Goal: Task Accomplishment & Management: Complete application form

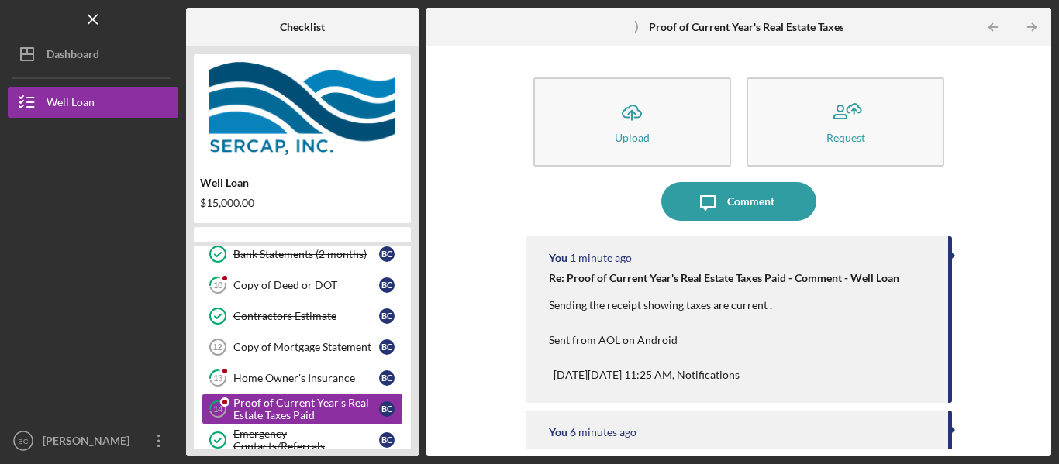
scroll to position [136, 0]
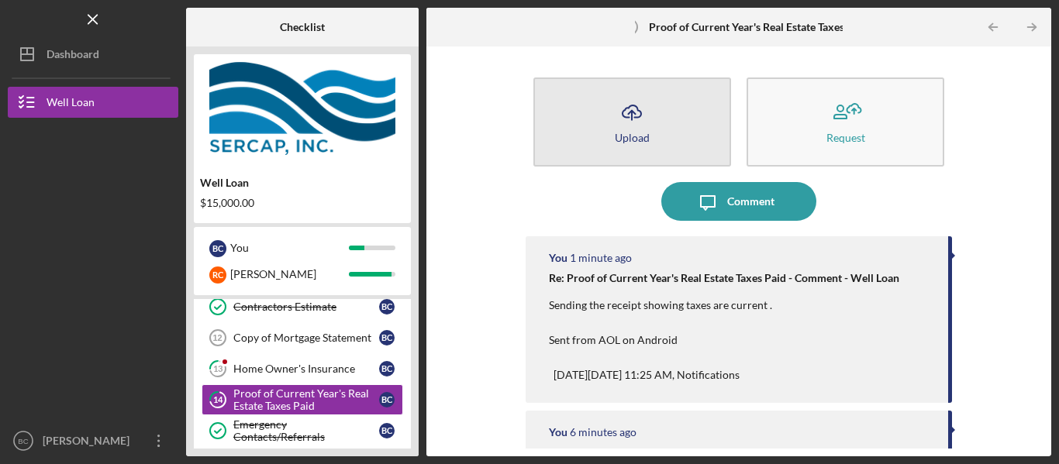
click at [633, 114] on icon "Icon/Upload" at bounding box center [631, 112] width 39 height 39
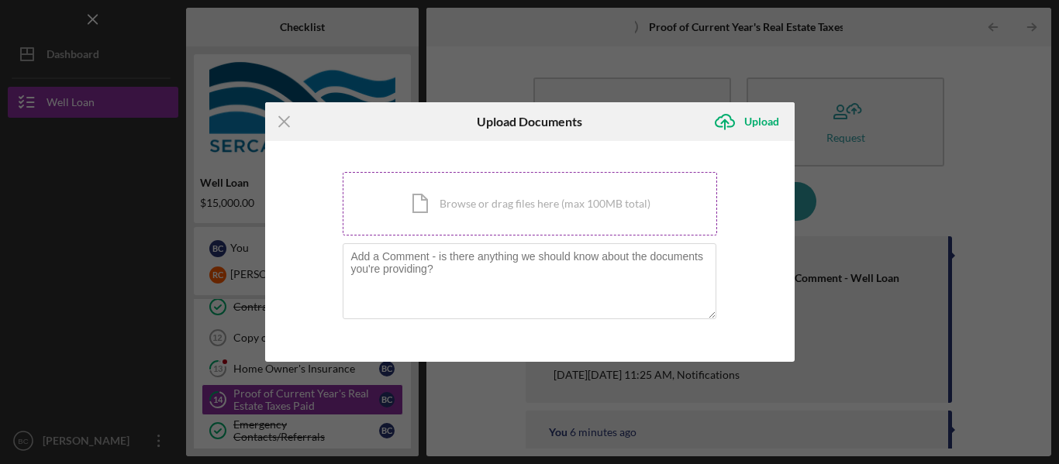
click at [592, 190] on div "Icon/Document Browse or drag files here (max 100MB total) Tap to choose files o…" at bounding box center [530, 204] width 374 height 64
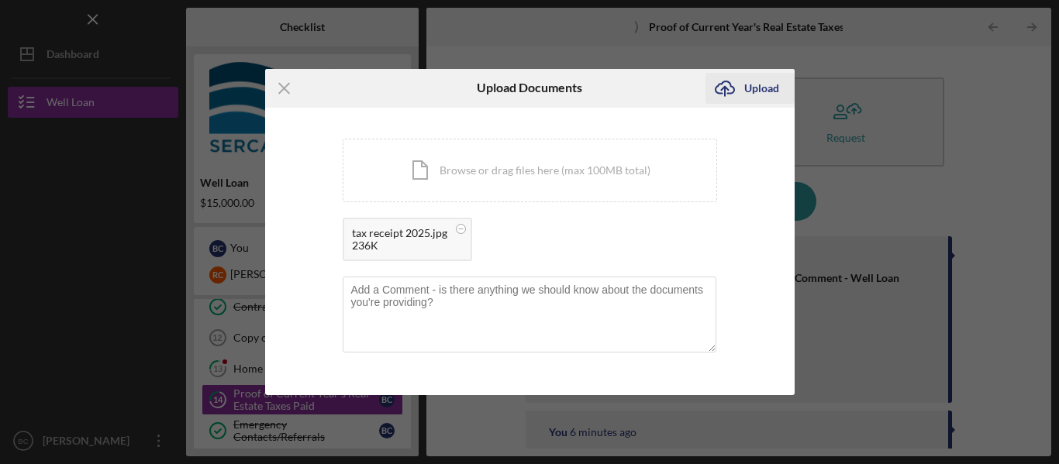
click at [766, 87] on div "Upload" at bounding box center [761, 88] width 35 height 31
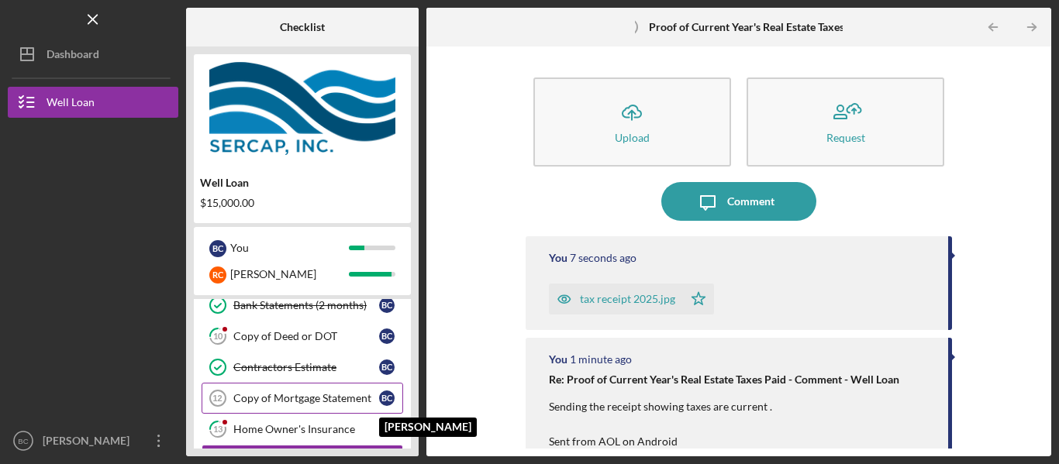
scroll to position [72, 0]
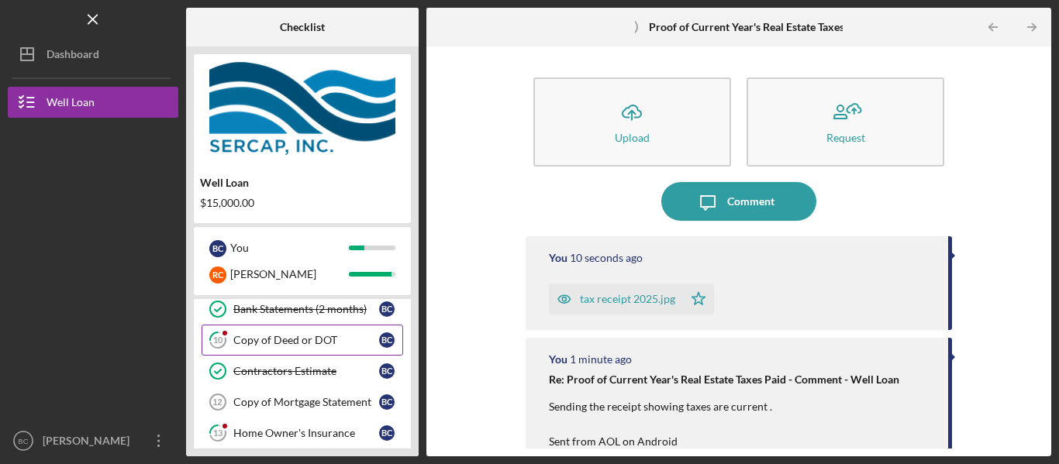
click at [311, 338] on div "Copy of Deed or DOT" at bounding box center [306, 340] width 146 height 12
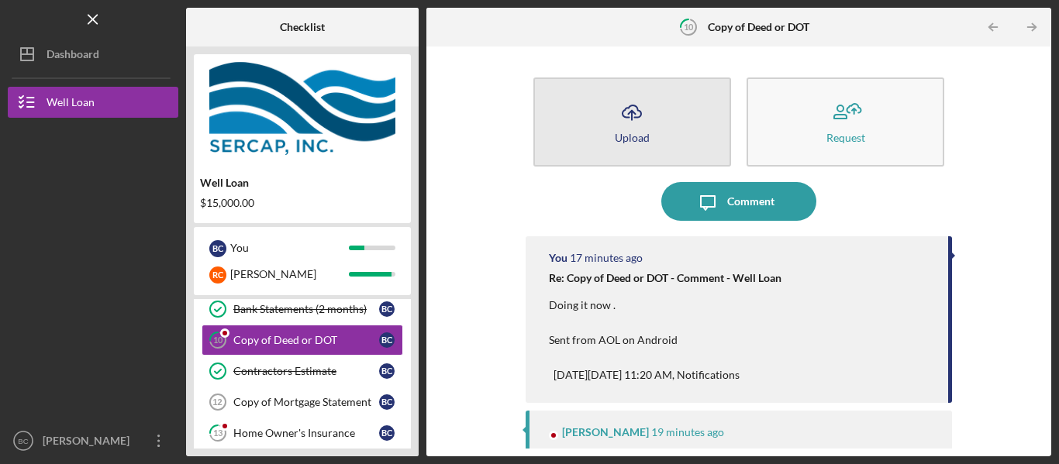
click at [639, 120] on icon "Icon/Upload" at bounding box center [631, 112] width 39 height 39
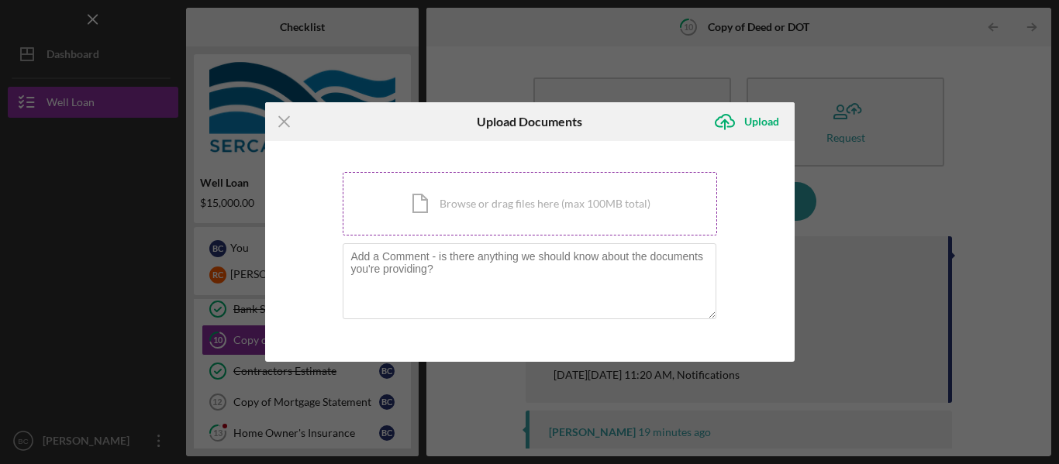
click at [577, 194] on div "Icon/Document Browse or drag files here (max 100MB total) Tap to choose files o…" at bounding box center [530, 204] width 374 height 64
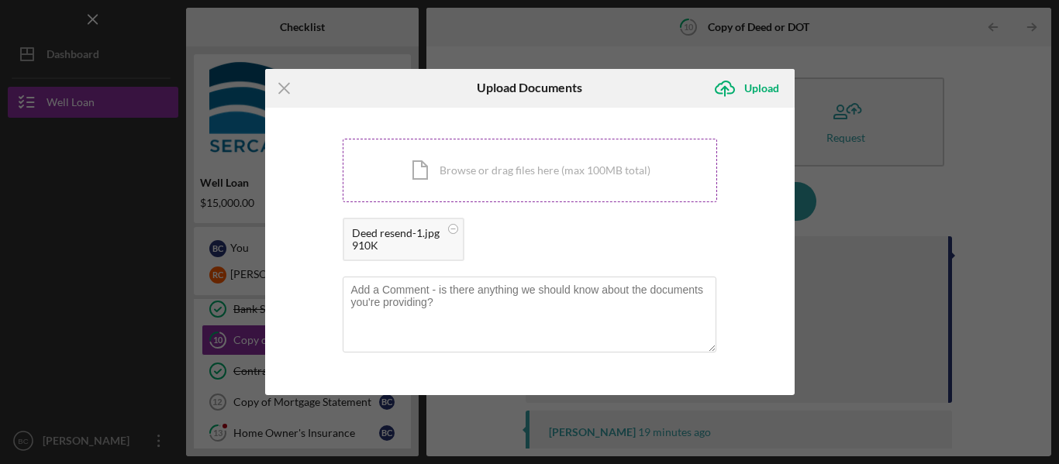
click at [567, 160] on div "Icon/Document Browse or drag files here (max 100MB total) Tap to choose files o…" at bounding box center [530, 171] width 374 height 64
click at [515, 182] on div "Icon/Document Browse or drag files here (max 100MB total) Tap to choose files o…" at bounding box center [530, 171] width 374 height 64
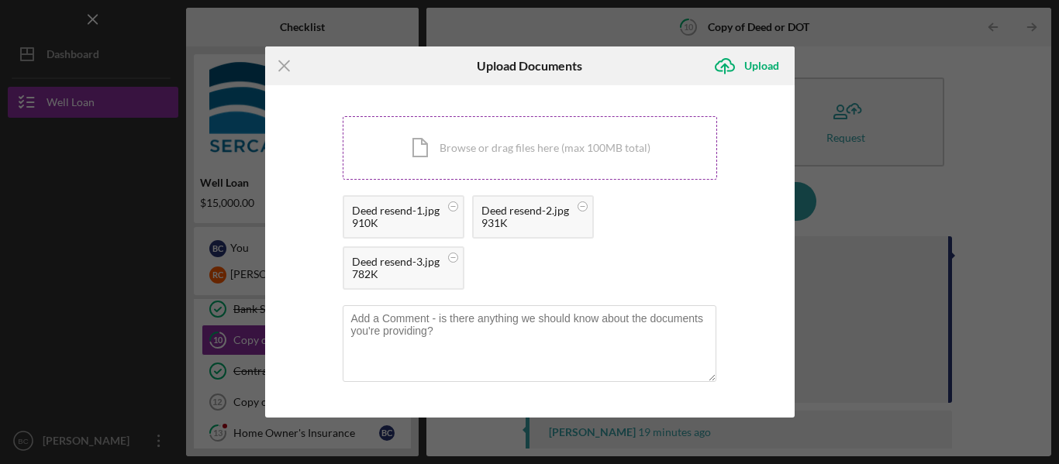
click at [547, 152] on div "Icon/Document Browse or drag files here (max 100MB total) Tap to choose files o…" at bounding box center [530, 148] width 374 height 64
click at [518, 151] on div "Icon/Document Browse or drag files here (max 100MB total) Tap to choose files o…" at bounding box center [530, 148] width 374 height 64
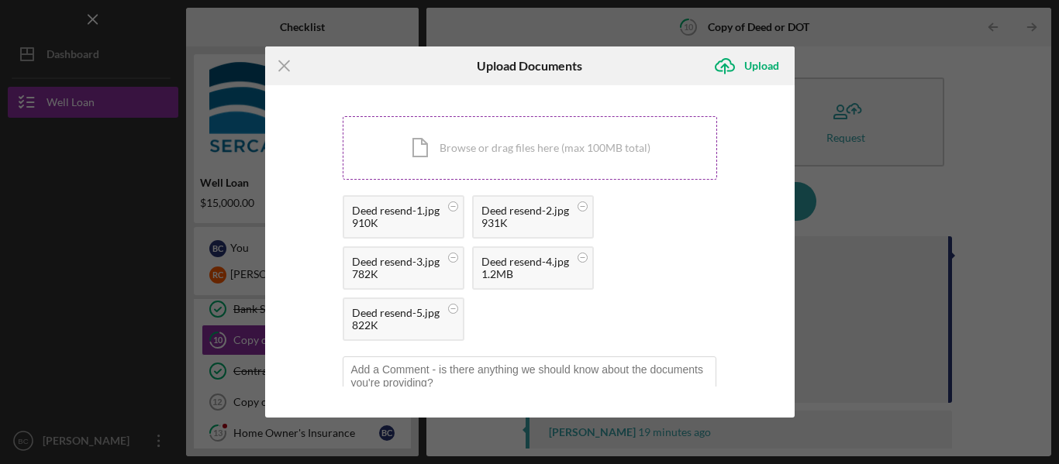
click at [478, 141] on div "Icon/Document Browse or drag files here (max 100MB total) Tap to choose files o…" at bounding box center [530, 148] width 374 height 64
click at [506, 145] on div "Icon/Document Browse or drag files here (max 100MB total) Tap to choose files o…" at bounding box center [530, 148] width 374 height 64
click at [757, 69] on div "Upload" at bounding box center [761, 65] width 35 height 31
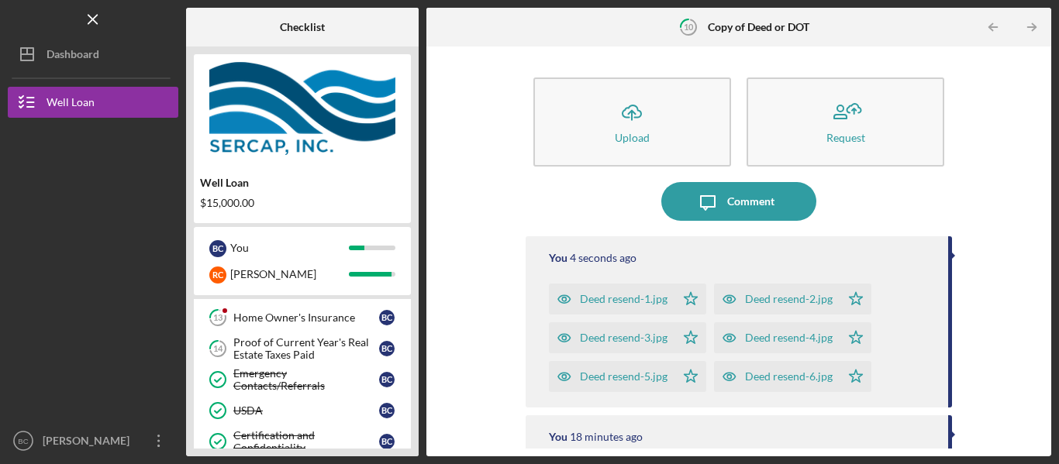
scroll to position [196, 0]
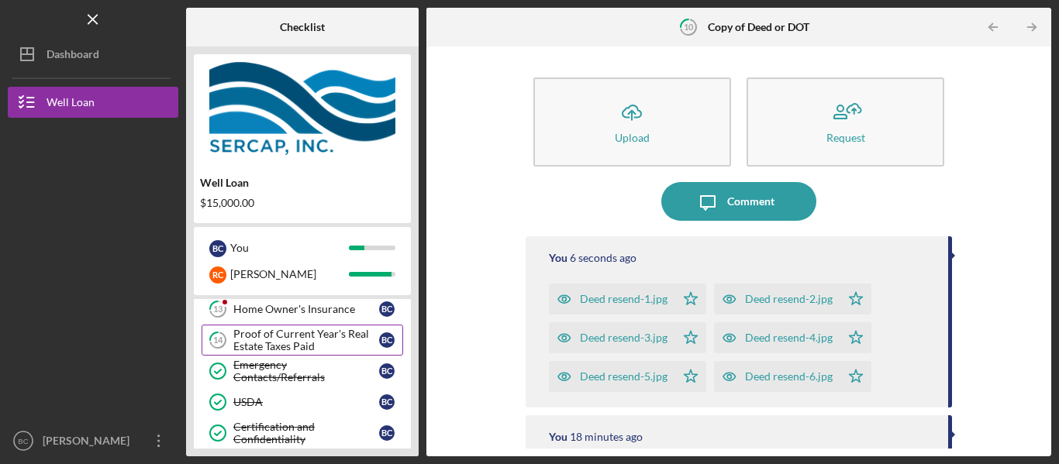
click at [280, 337] on div "Proof of Current Year's Real Estate Taxes Paid" at bounding box center [306, 340] width 146 height 25
